Goal: Check status: Check status

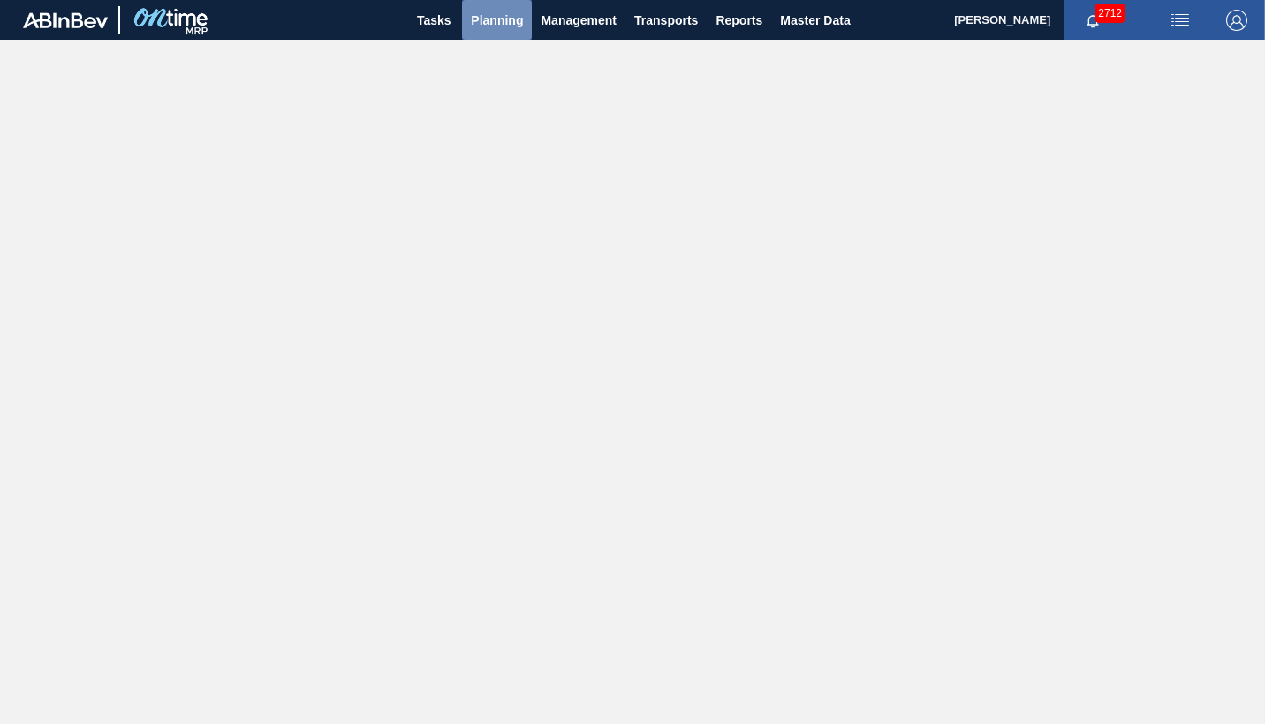
click at [492, 16] on span "Planning" at bounding box center [497, 20] width 52 height 21
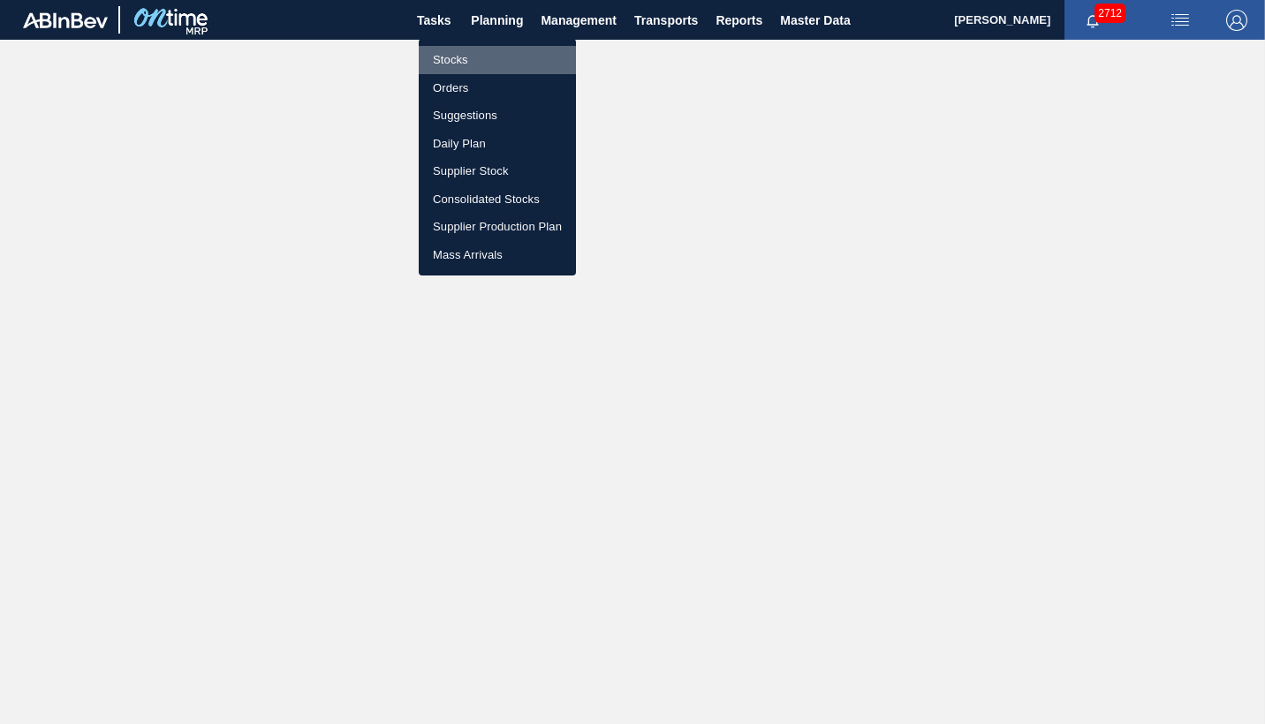
click at [438, 59] on li "Stocks" at bounding box center [497, 60] width 157 height 28
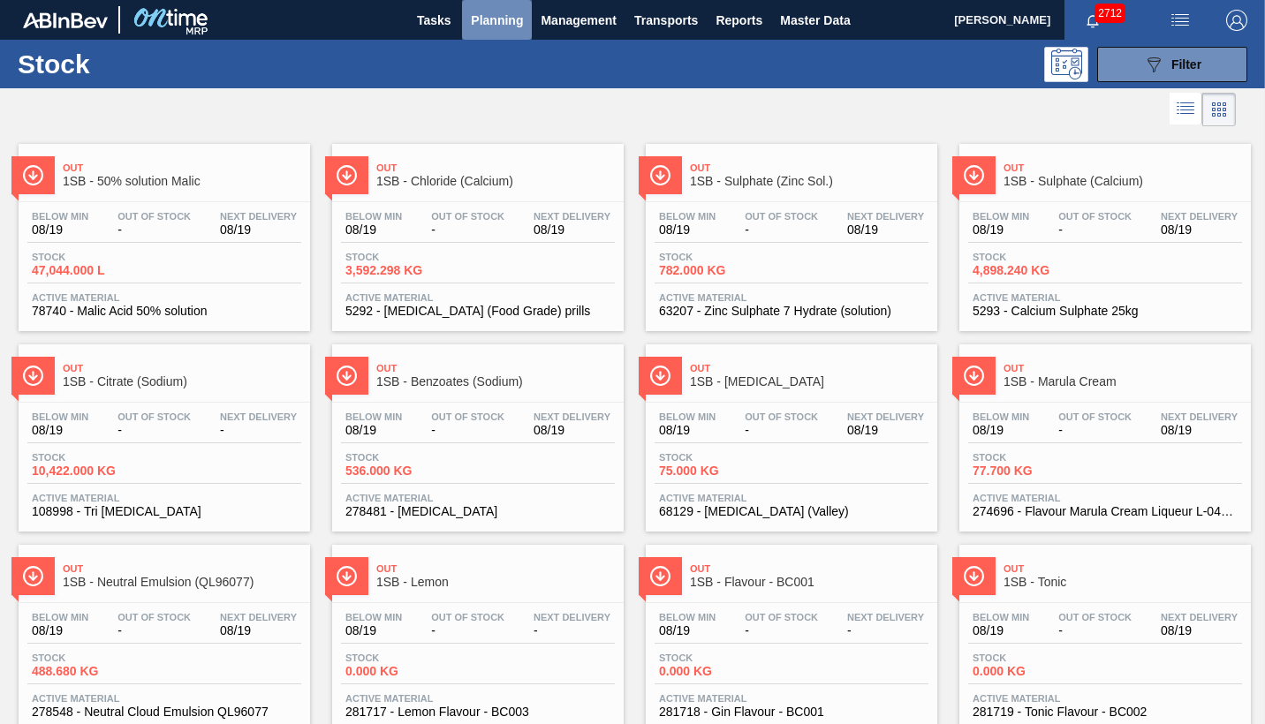
click at [492, 23] on span "Planning" at bounding box center [497, 20] width 52 height 21
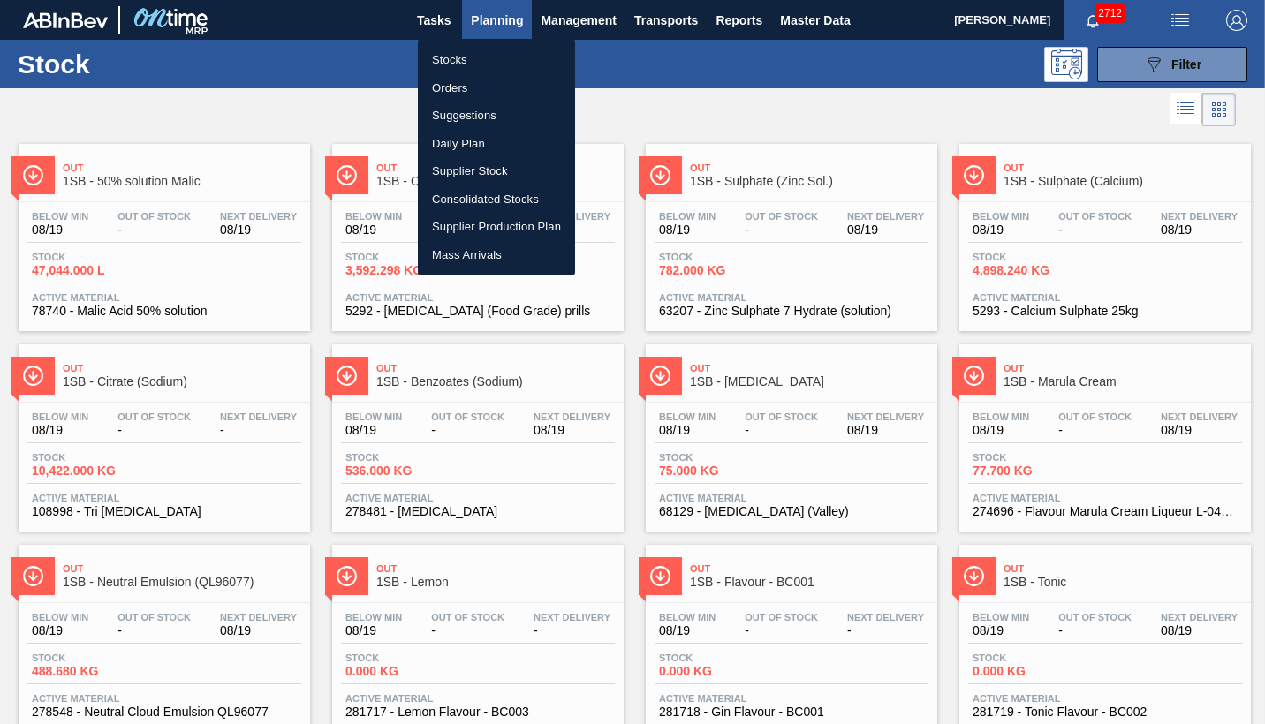
click at [454, 88] on li "Orders" at bounding box center [496, 88] width 157 height 28
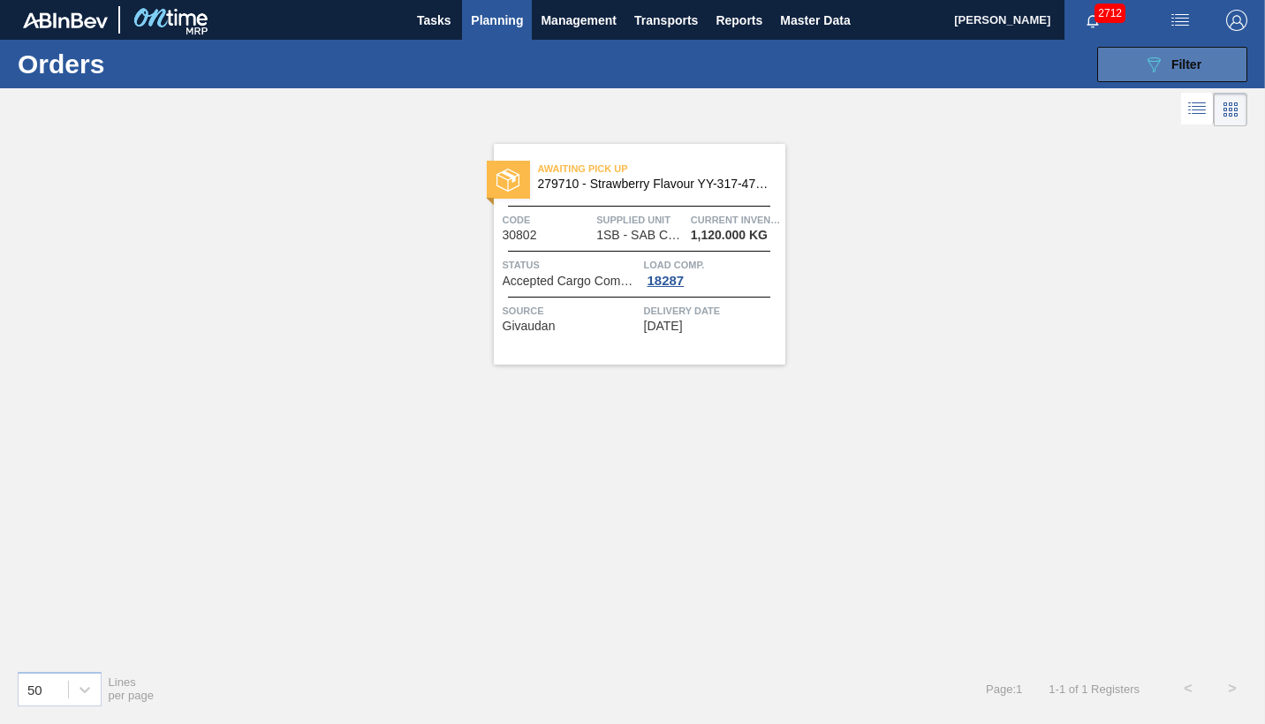
click at [1179, 64] on span "Filter" at bounding box center [1187, 64] width 30 height 14
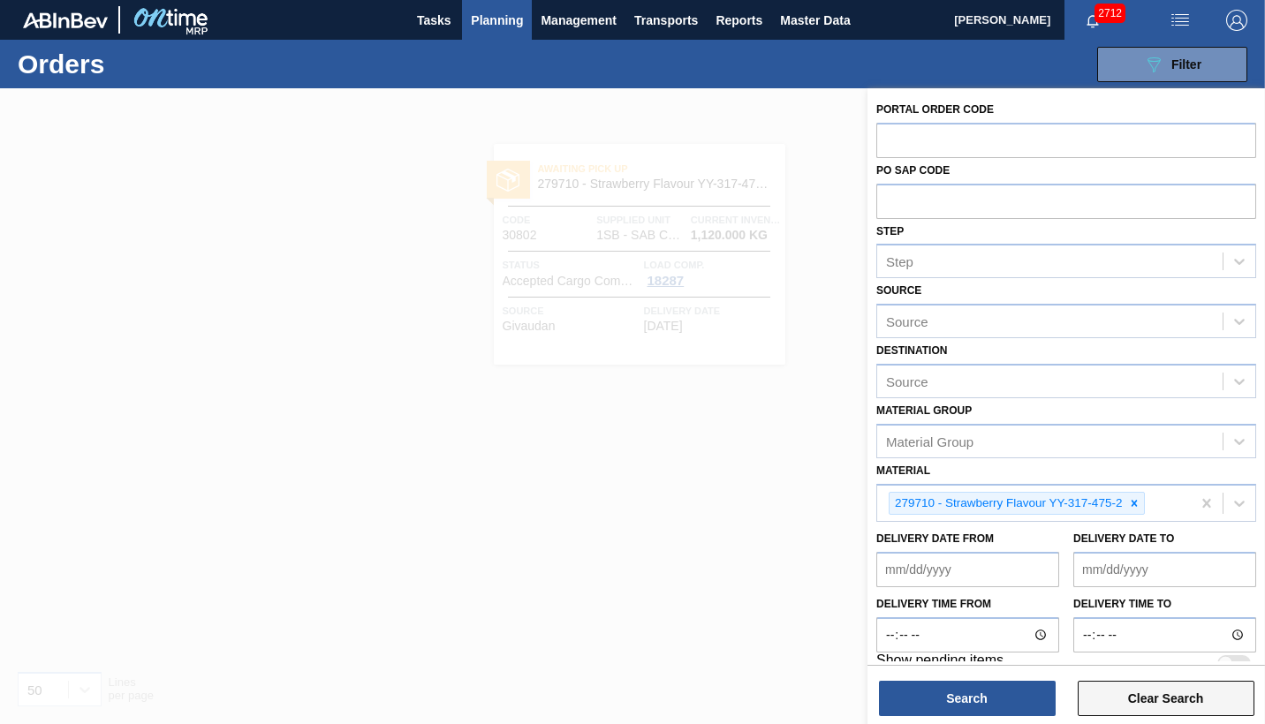
click at [1188, 684] on button "Clear Search" at bounding box center [1166, 698] width 177 height 35
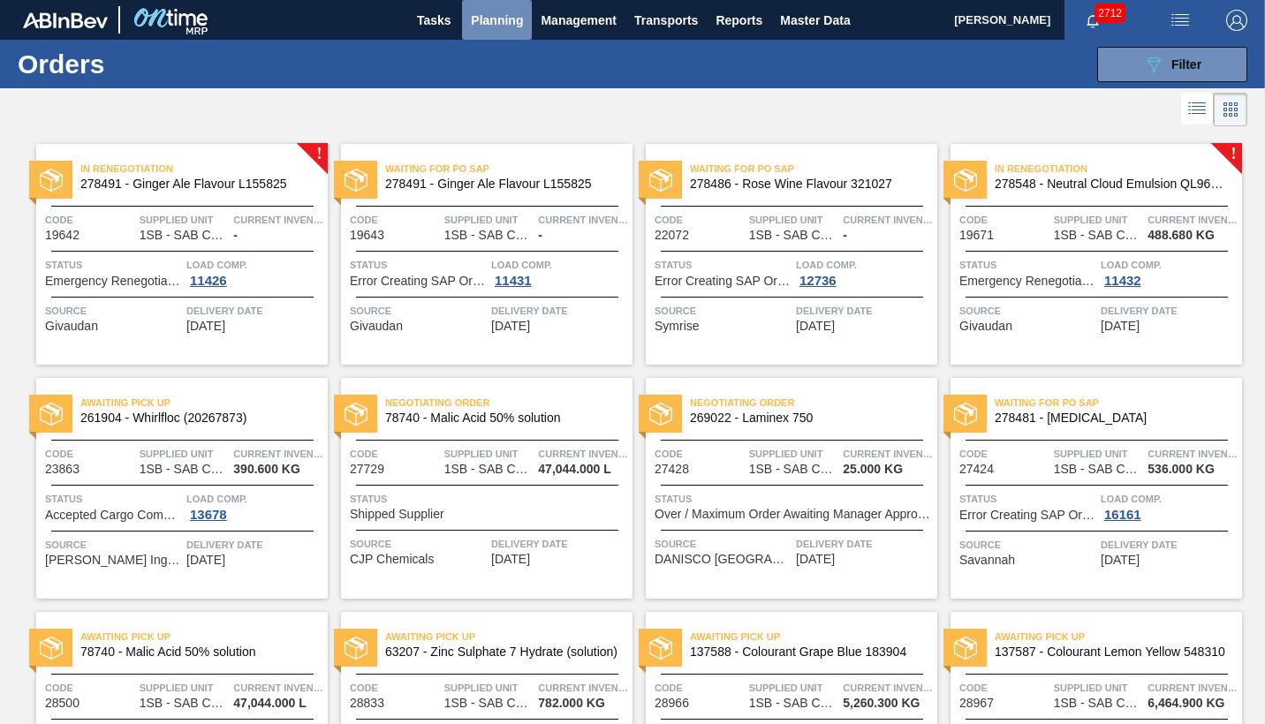
click at [500, 20] on span "Planning" at bounding box center [497, 20] width 52 height 21
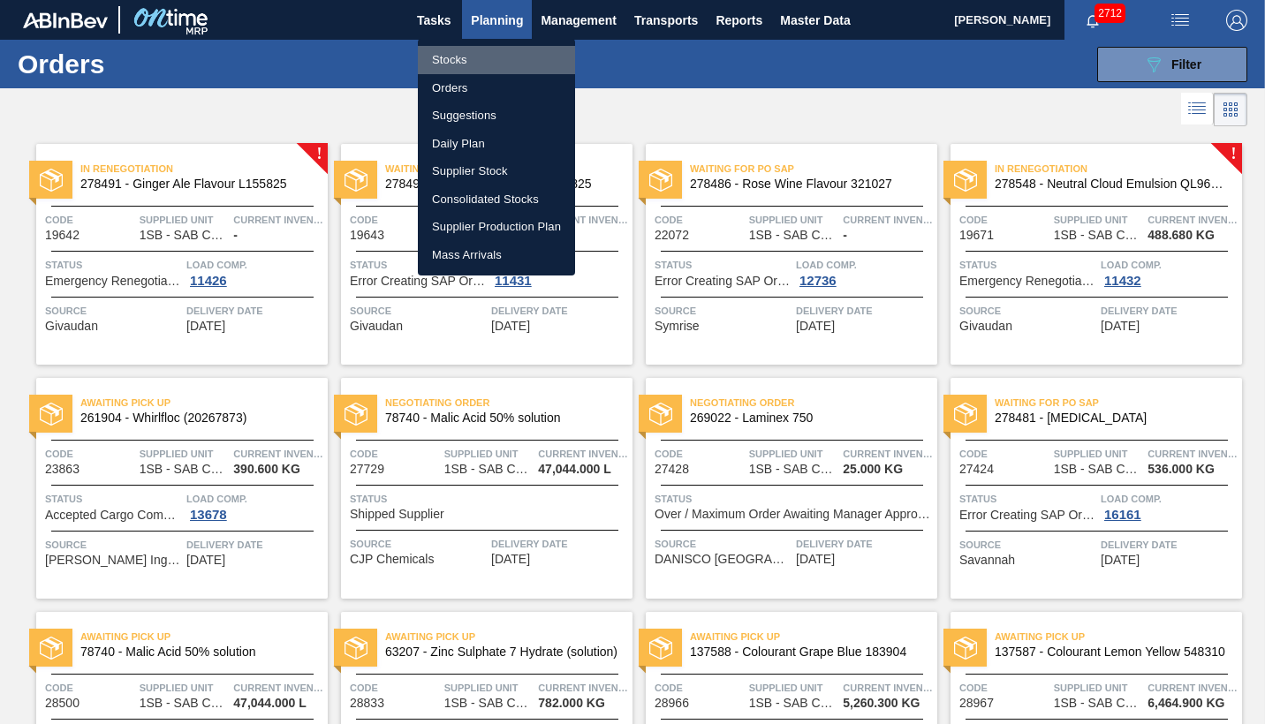
click at [455, 59] on li "Stocks" at bounding box center [496, 60] width 157 height 28
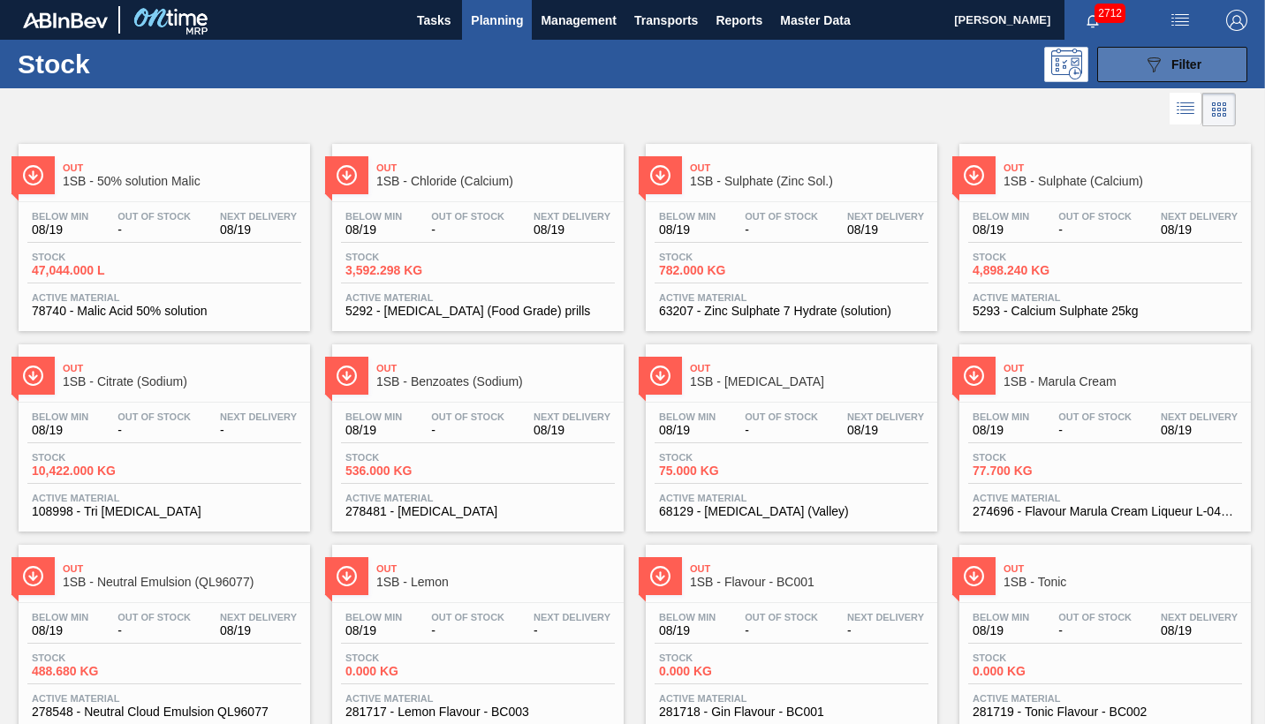
click at [1180, 67] on span "Filter" at bounding box center [1187, 64] width 30 height 14
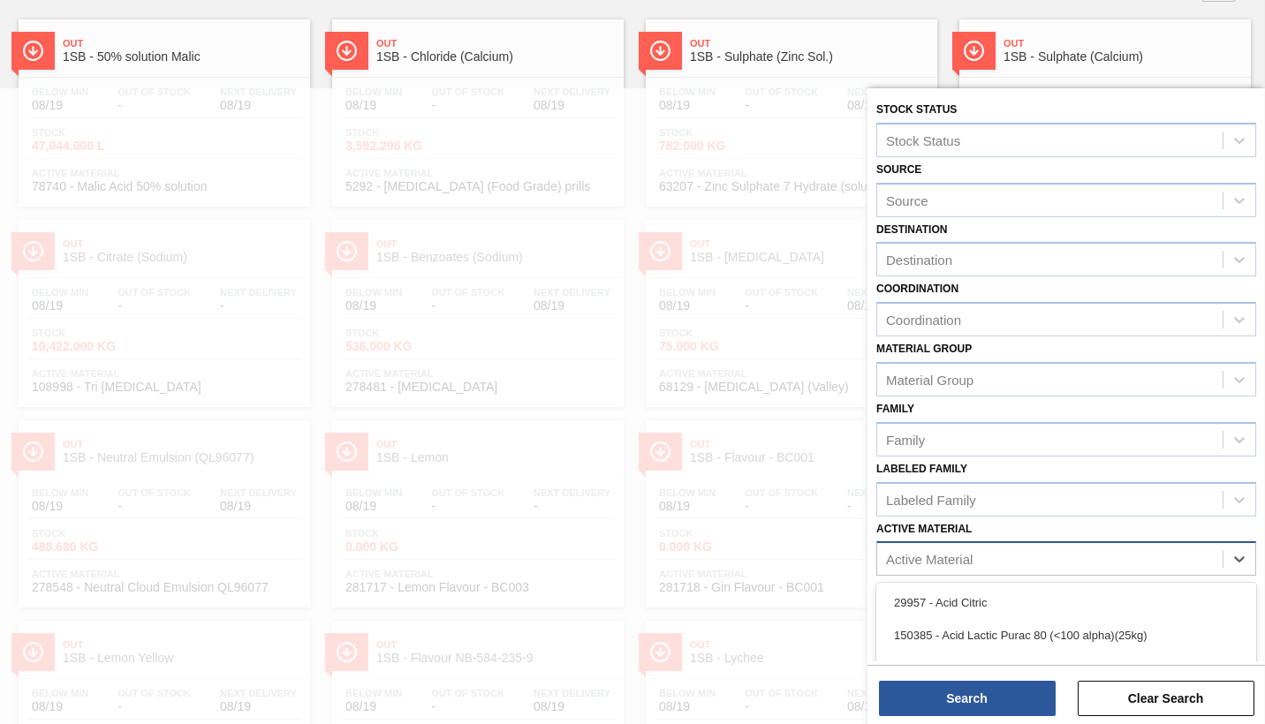
click at [944, 554] on div "Active Material" at bounding box center [929, 559] width 87 height 15
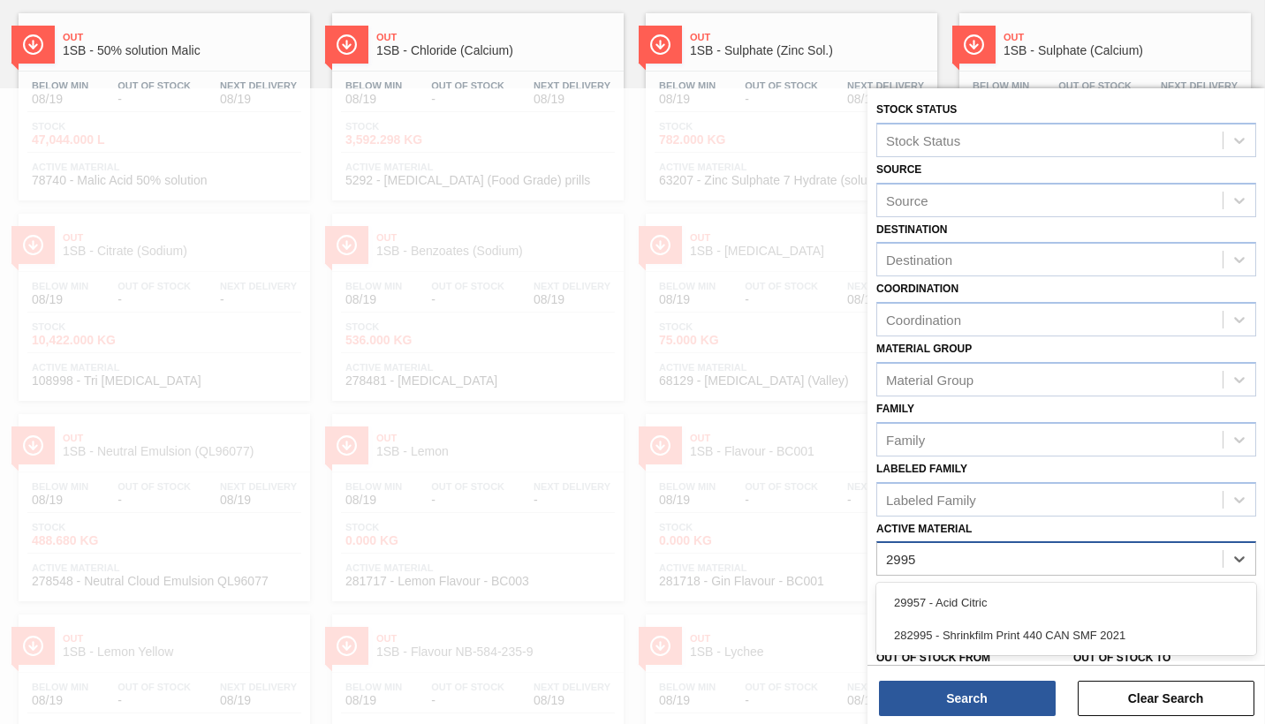
type Material "29957"
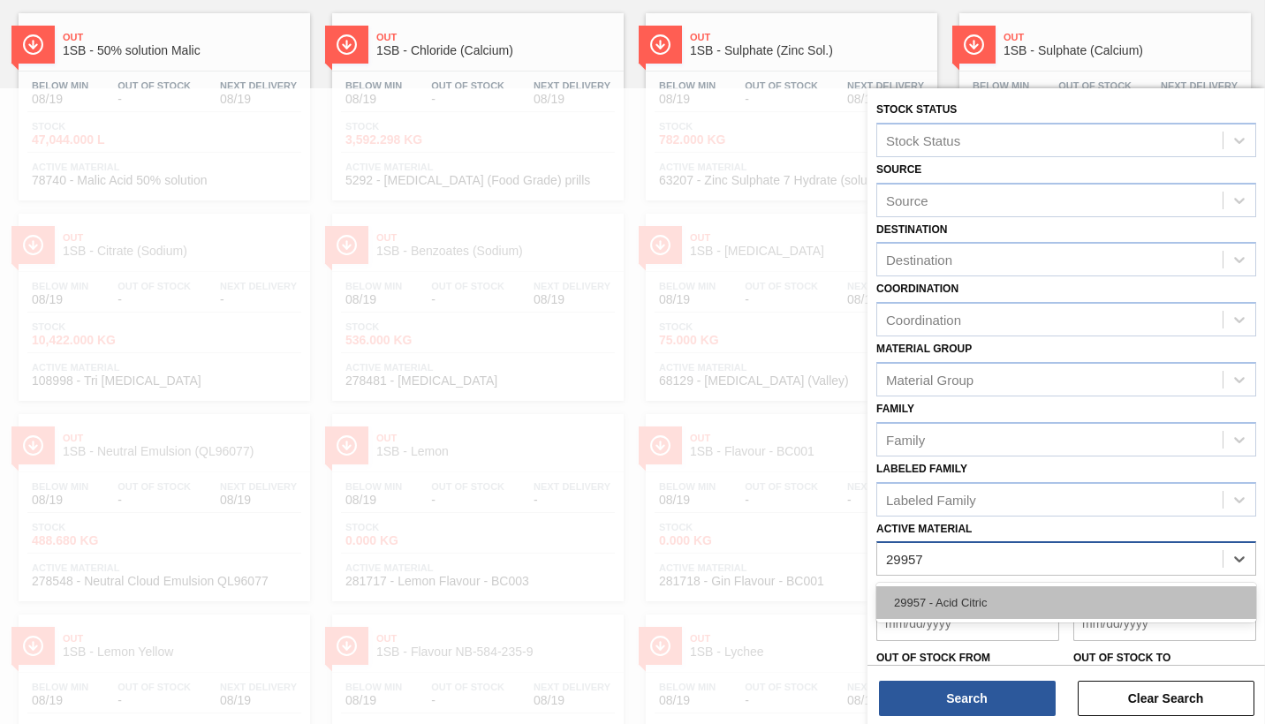
click at [943, 596] on div "29957 - Acid Citric" at bounding box center [1066, 603] width 380 height 33
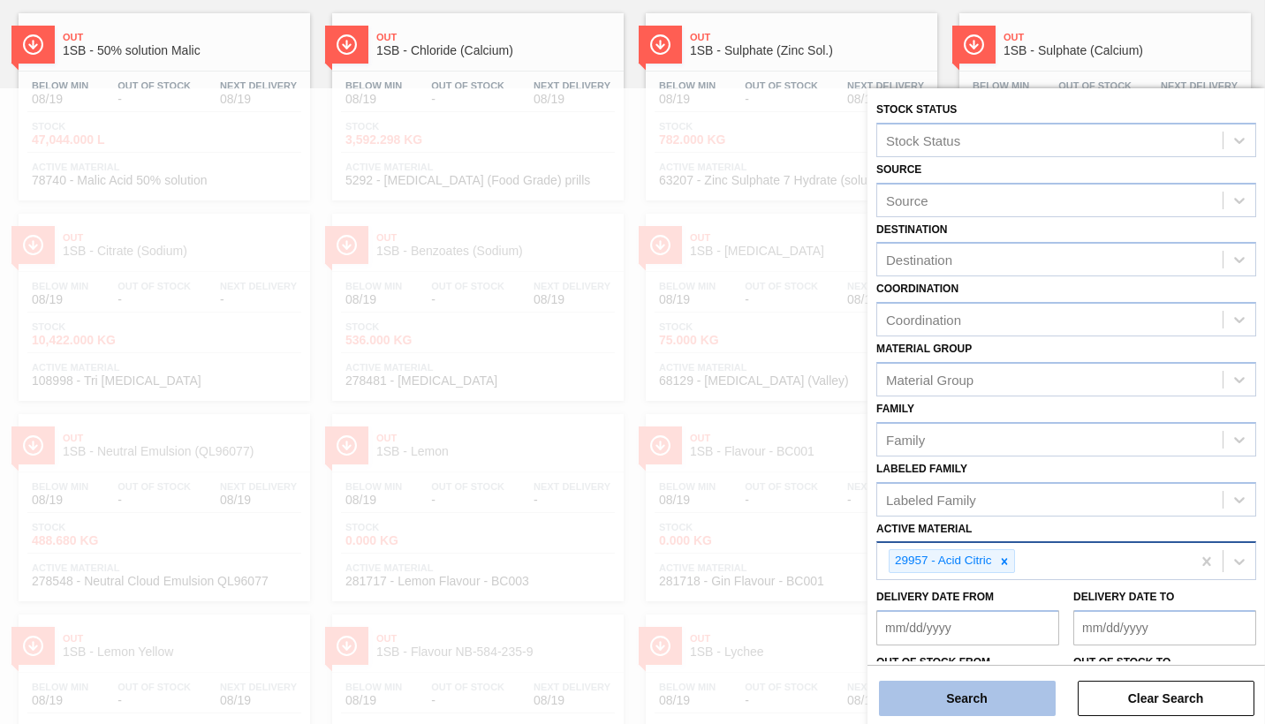
click at [974, 685] on button "Search" at bounding box center [967, 698] width 177 height 35
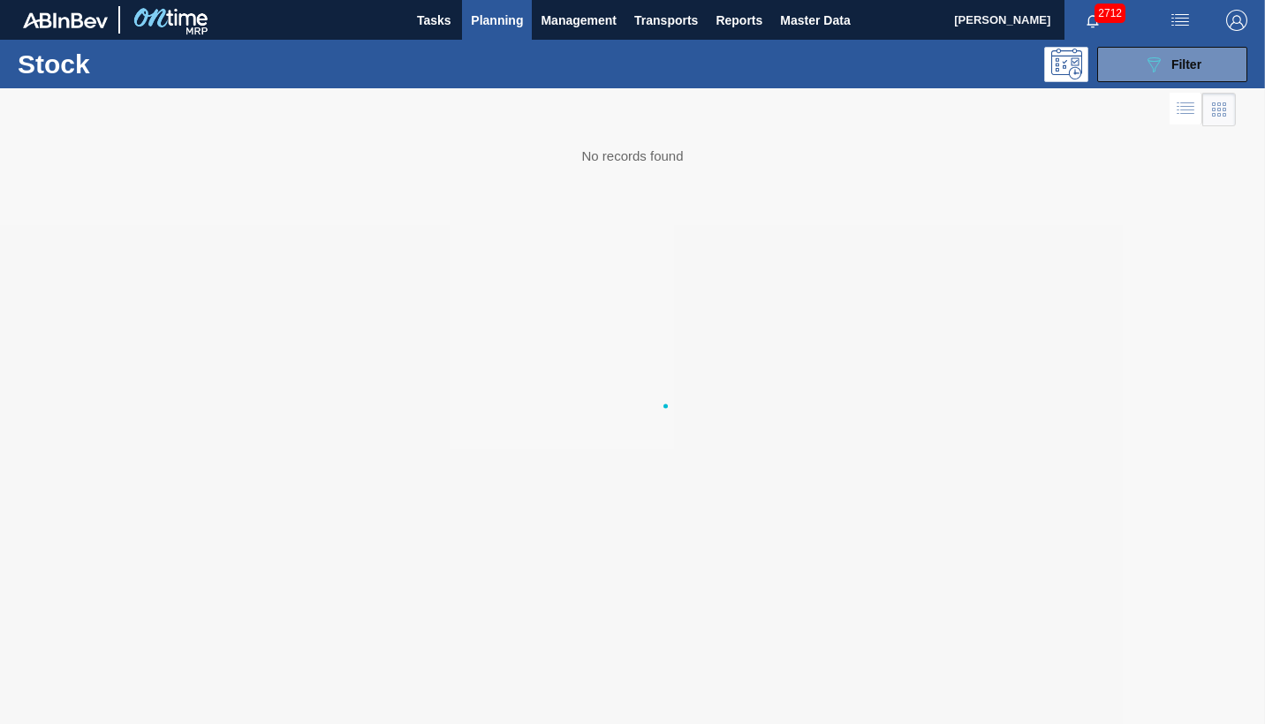
scroll to position [0, 0]
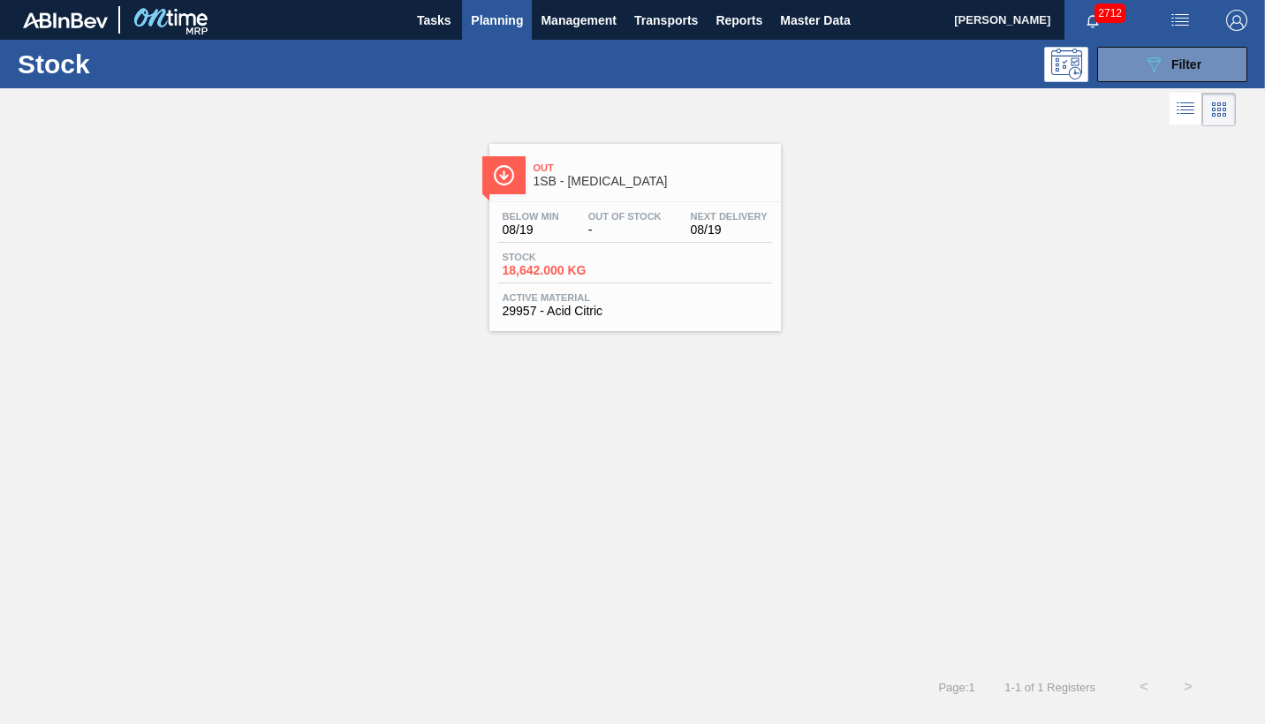
click at [610, 266] on span "18,642.000 KG" at bounding box center [565, 270] width 124 height 13
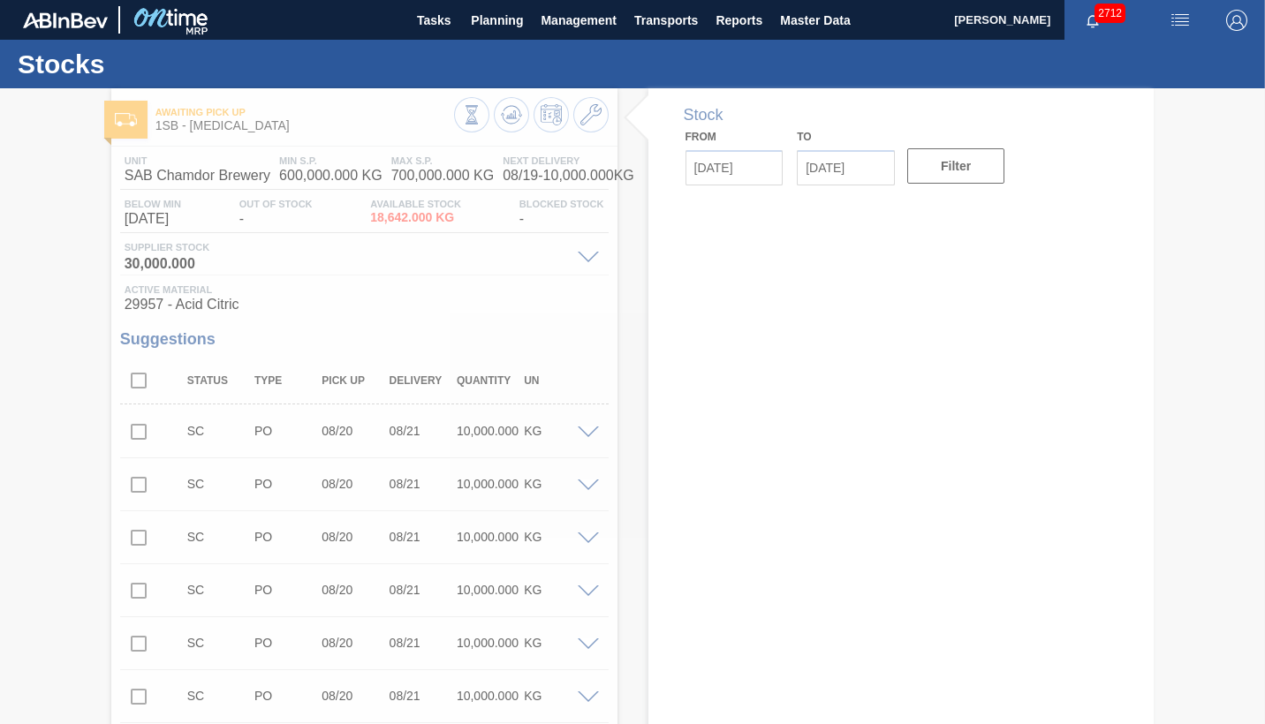
type input "[DATE]"
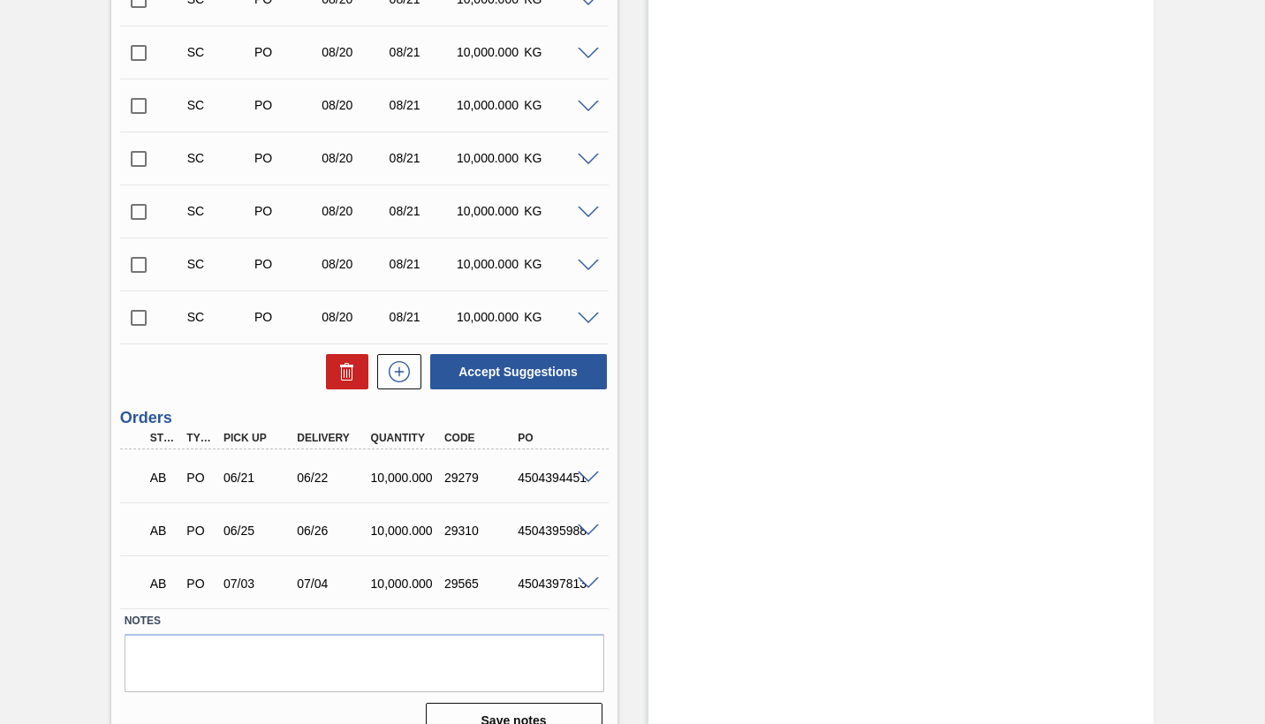
scroll to position [3589, 0]
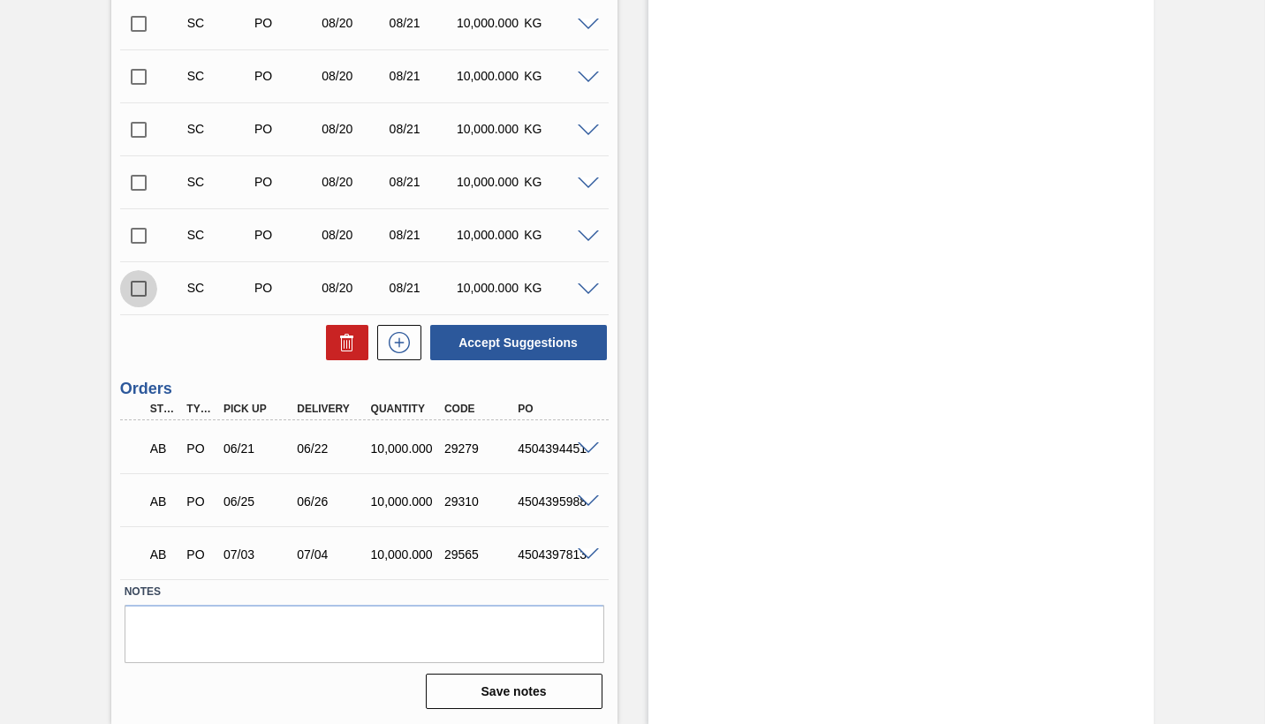
click at [138, 291] on input "checkbox" at bounding box center [138, 288] width 37 height 37
click at [521, 345] on button "Accept Suggestions" at bounding box center [518, 342] width 177 height 35
checkbox input "false"
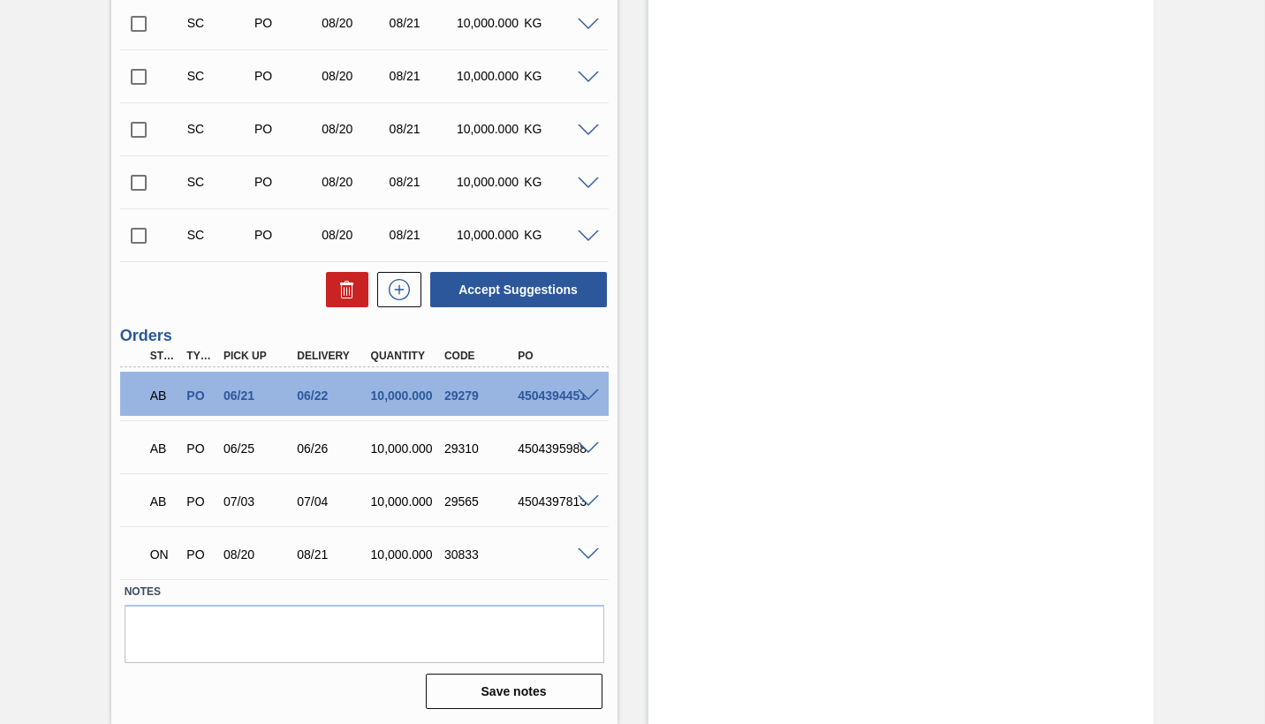
click at [586, 557] on span at bounding box center [588, 555] width 21 height 13
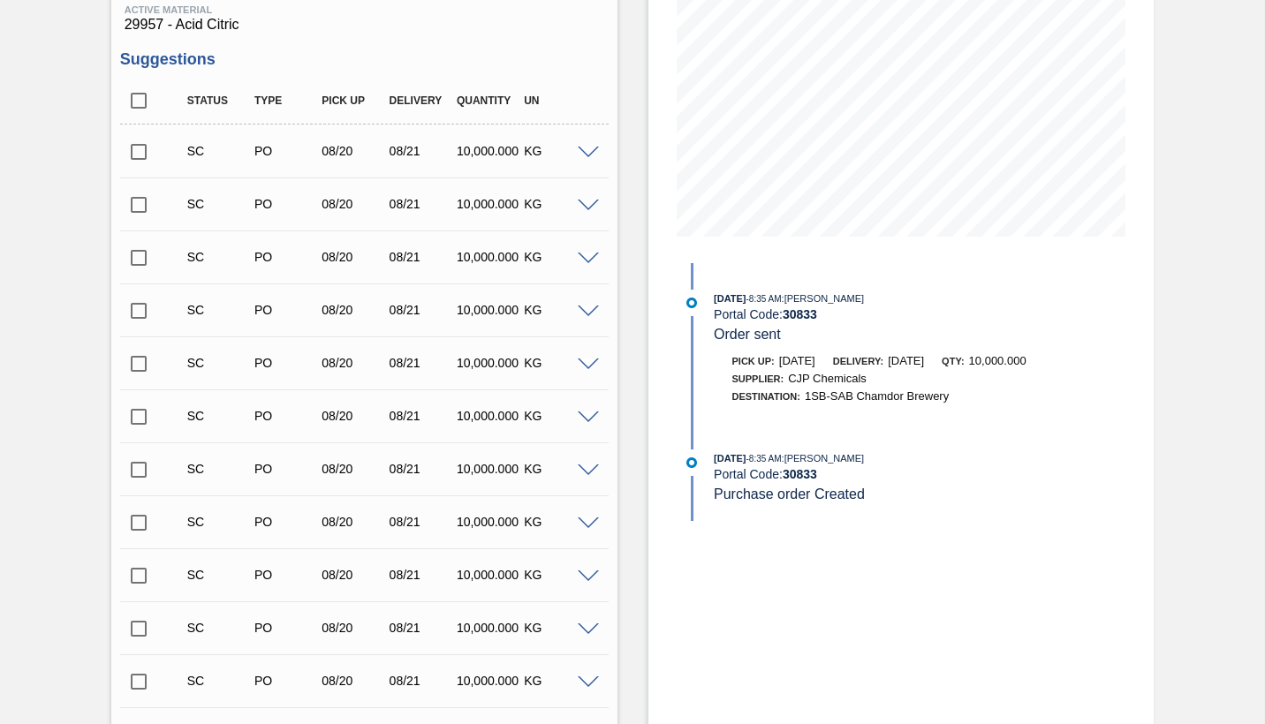
scroll to position [320, 0]
